Goal: Navigation & Orientation: Find specific page/section

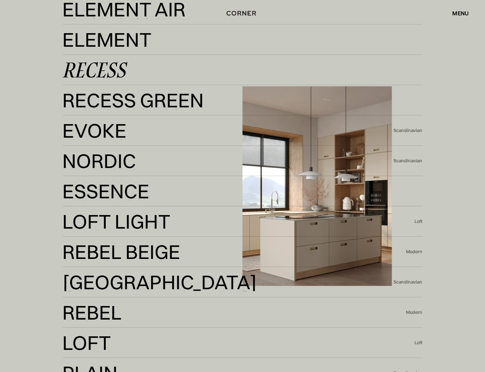
scroll to position [1824, 0]
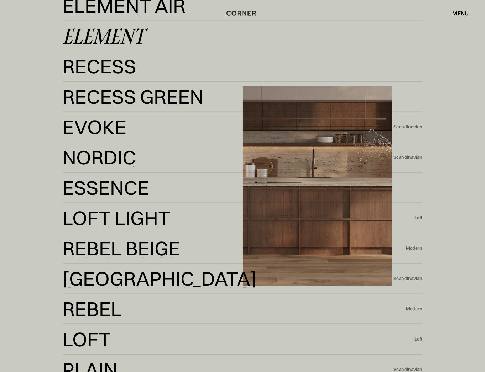
click at [160, 32] on link "Element Element" at bounding box center [243, 35] width 360 height 17
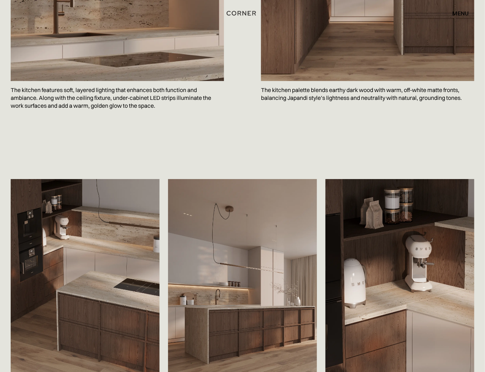
scroll to position [1083, 0]
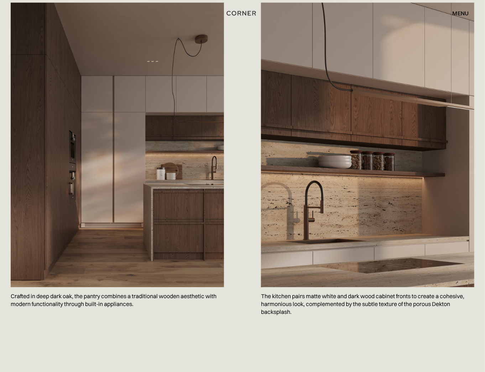
scroll to position [798, 0]
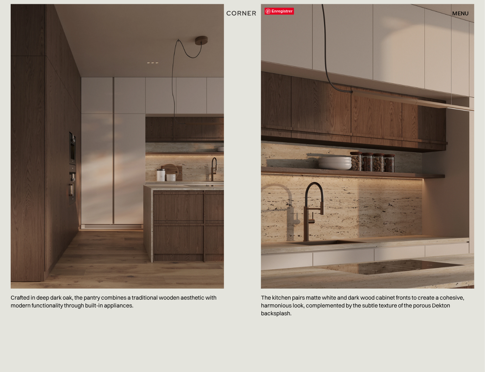
drag, startPoint x: 392, startPoint y: 209, endPoint x: 280, endPoint y: 14, distance: 225.1
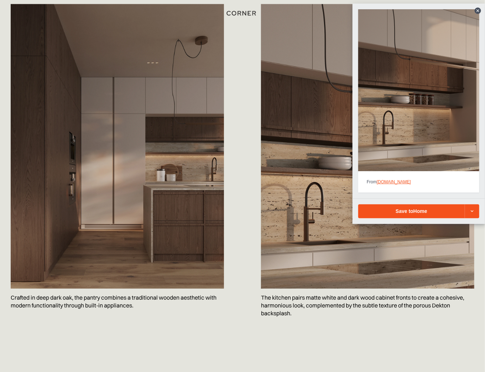
click at [474, 211] on icon at bounding box center [472, 211] width 9 height 9
click at [472, 211] on icon at bounding box center [472, 210] width 2 height 1
click at [429, 215] on div "Save to Finale / version" at bounding box center [418, 211] width 107 height 14
